Goal: Task Accomplishment & Management: Use online tool/utility

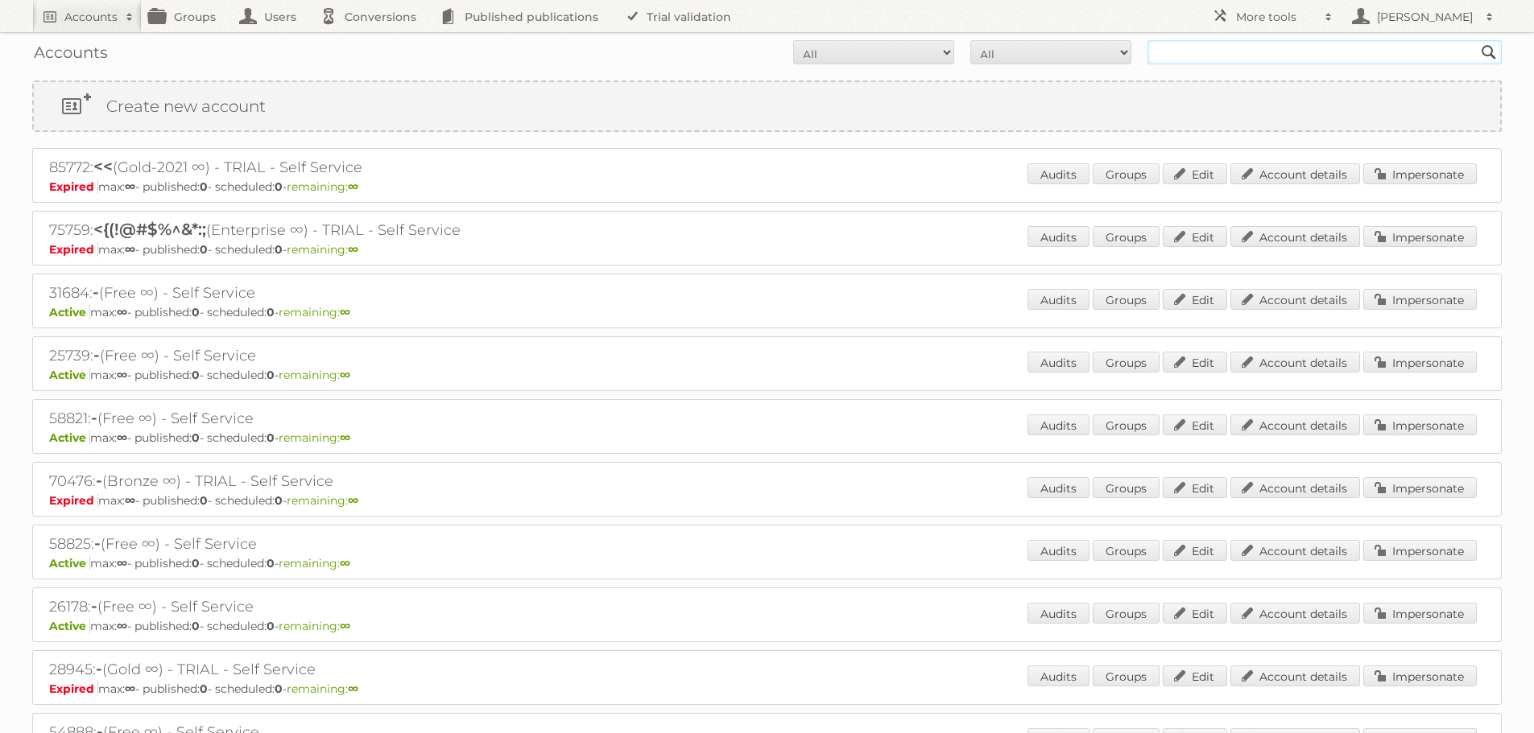
click at [1176, 47] on input "text" at bounding box center [1324, 52] width 354 height 24
type input "μετρο αεβε"
click at [1476, 40] on input "Search" at bounding box center [1488, 52] width 24 height 24
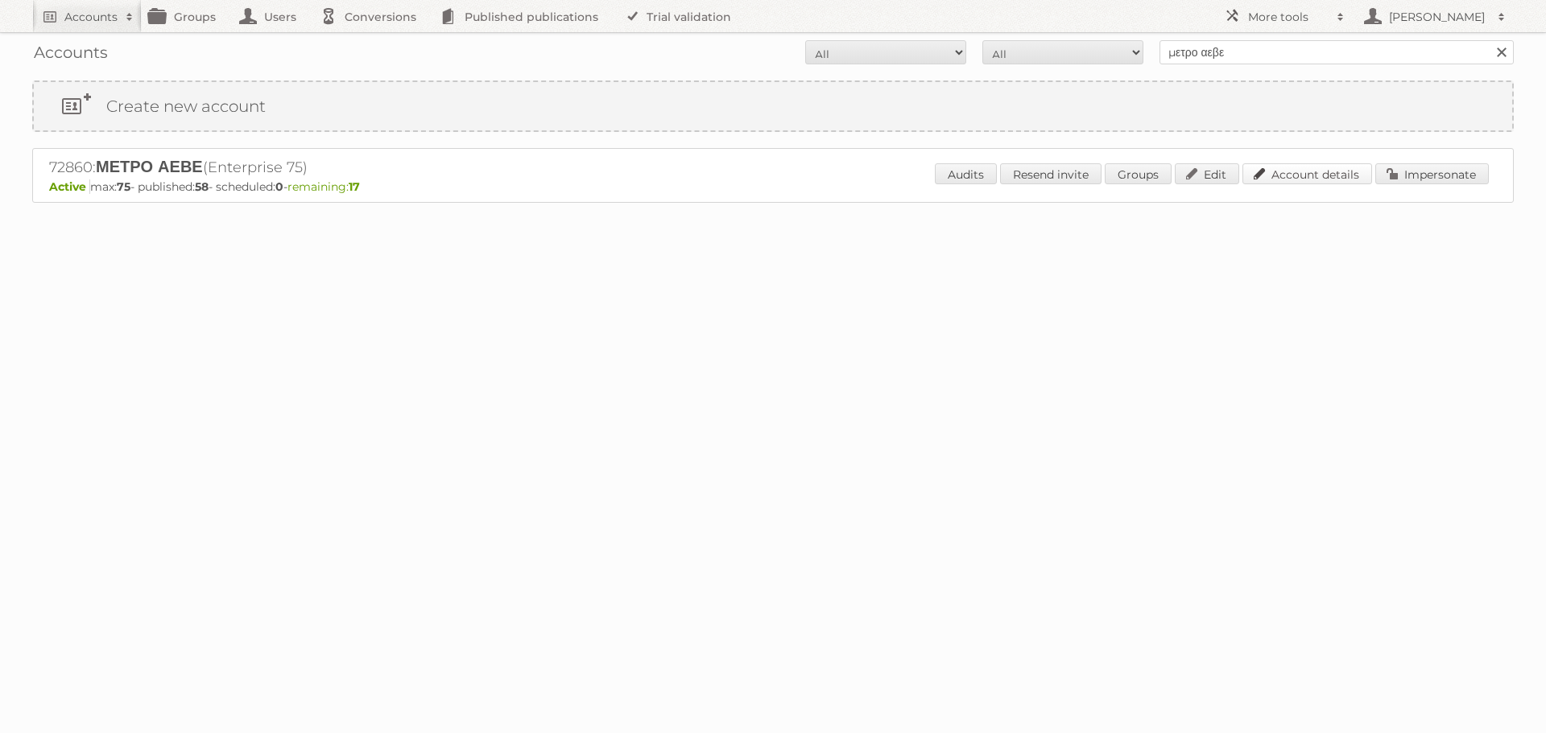
click at [1321, 169] on link "Account details" at bounding box center [1307, 173] width 130 height 21
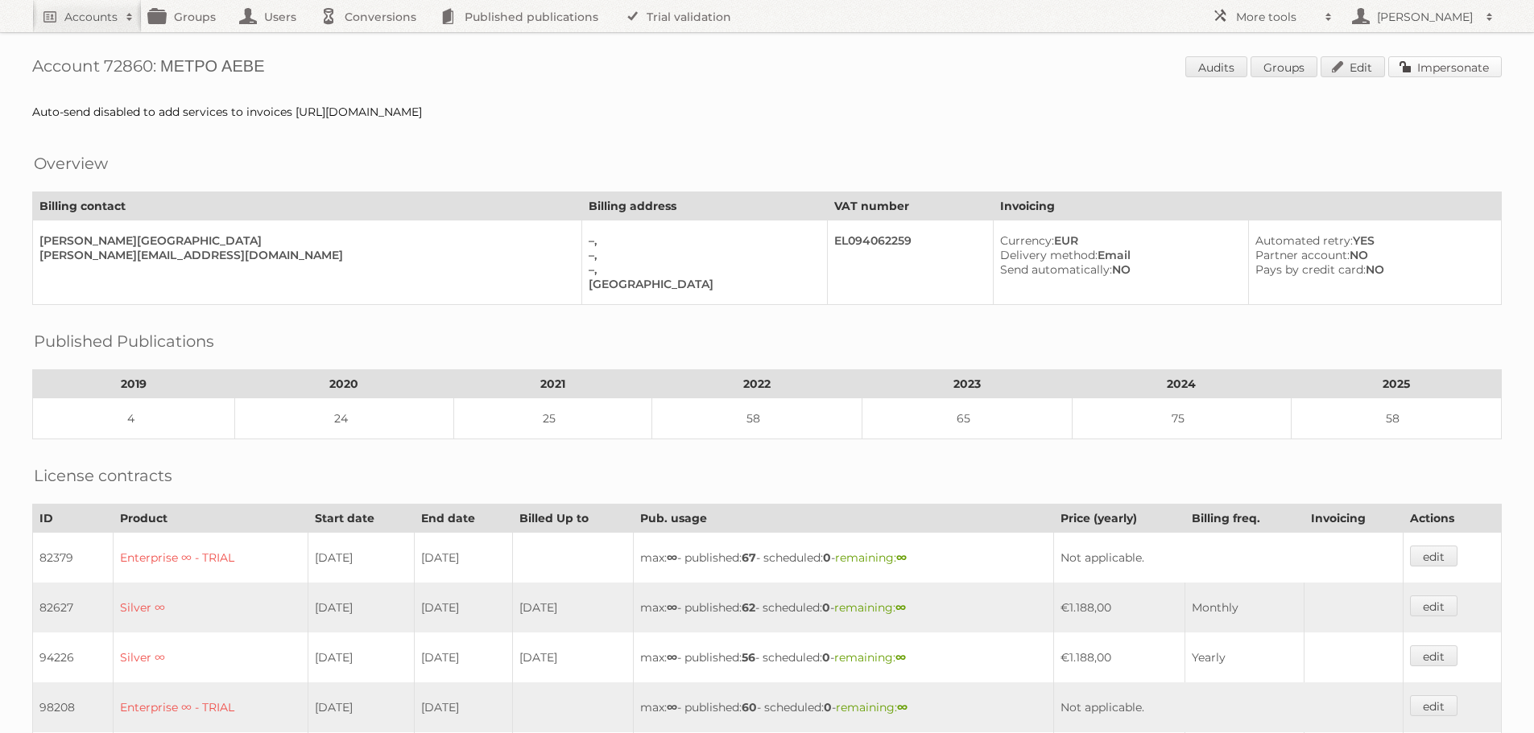
click at [1434, 63] on link "Impersonate" at bounding box center [1445, 66] width 114 height 21
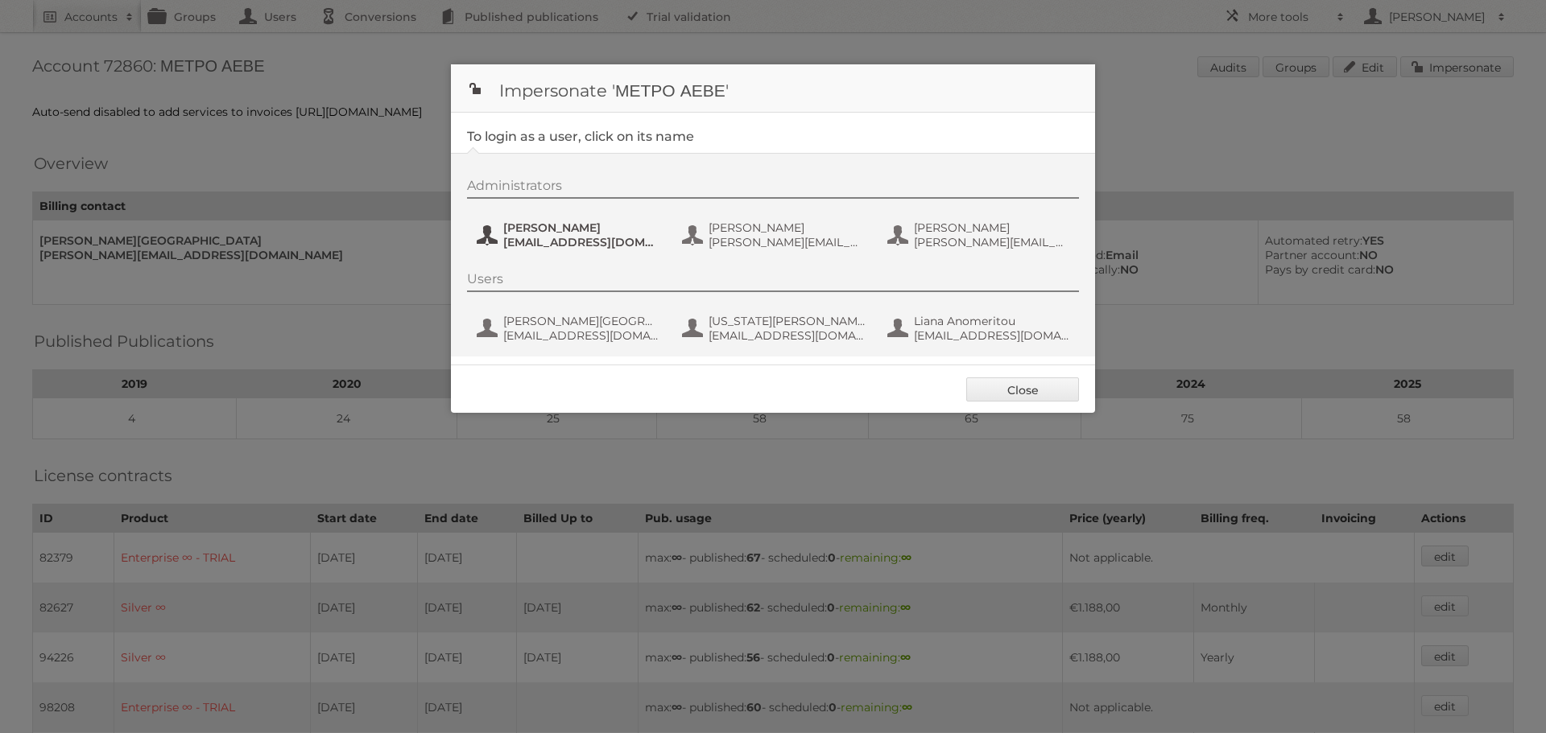
click at [540, 236] on span "[EMAIL_ADDRESS][DOMAIN_NAME]" at bounding box center [581, 242] width 156 height 14
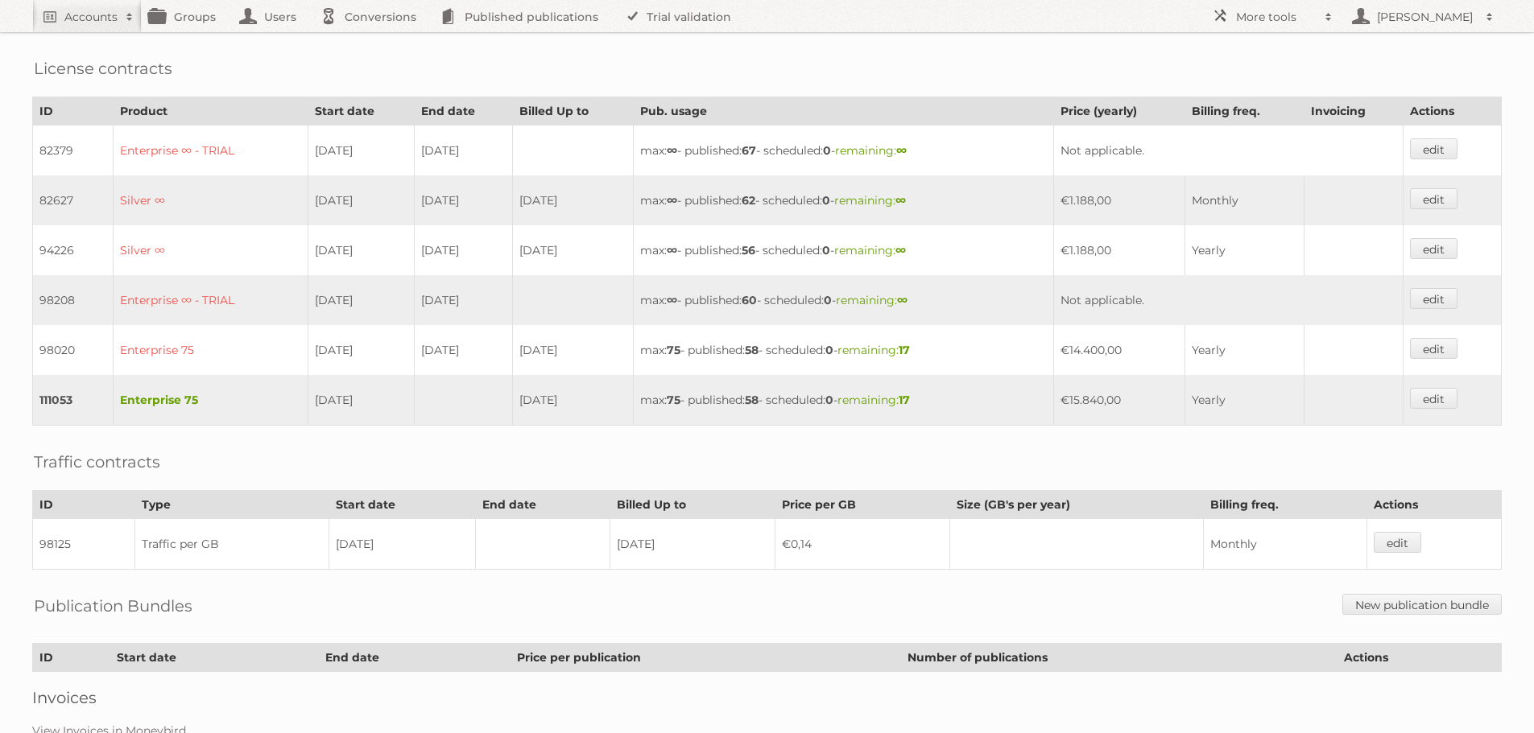
scroll to position [510, 0]
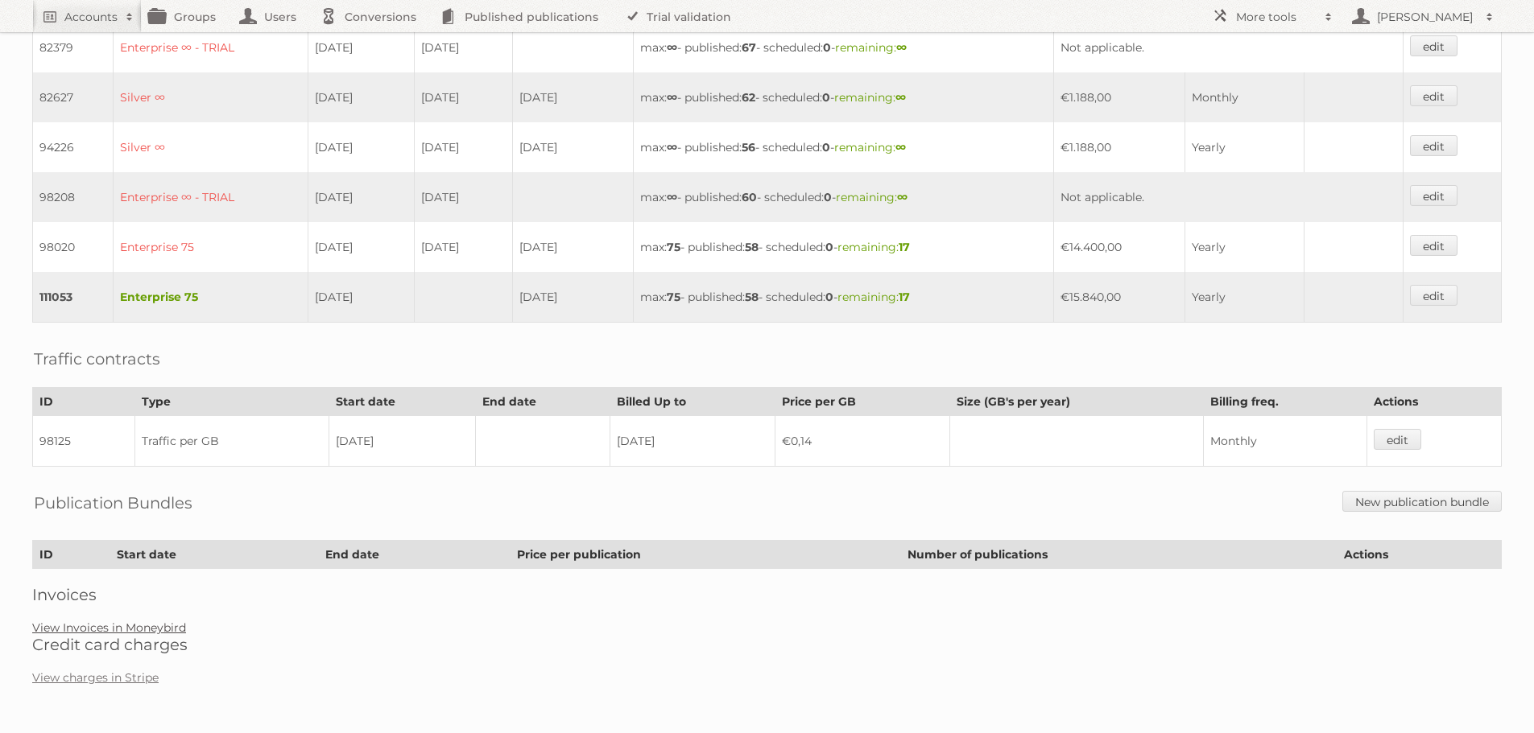
click at [132, 629] on link "View Invoices in Moneybird" at bounding box center [109, 628] width 154 height 14
click at [142, 624] on link "View Invoices in Moneybird" at bounding box center [109, 628] width 154 height 14
